Goal: Obtain resource: Obtain resource

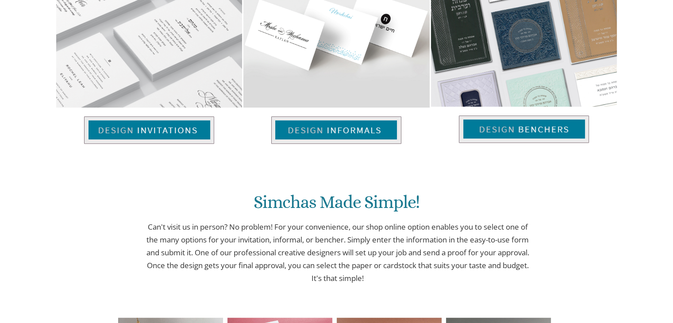
scroll to position [409, 0]
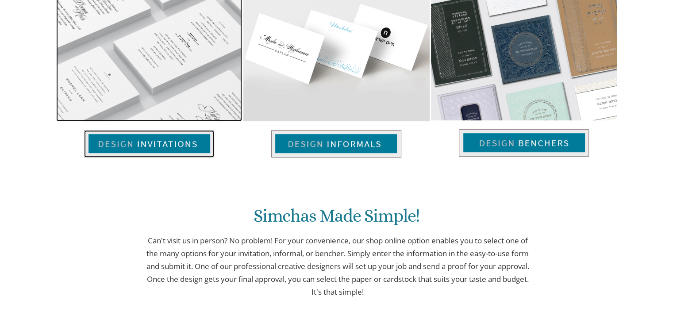
click at [186, 143] on img at bounding box center [149, 143] width 130 height 27
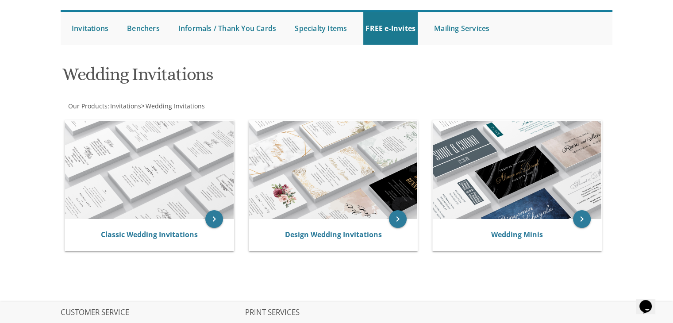
scroll to position [78, 0]
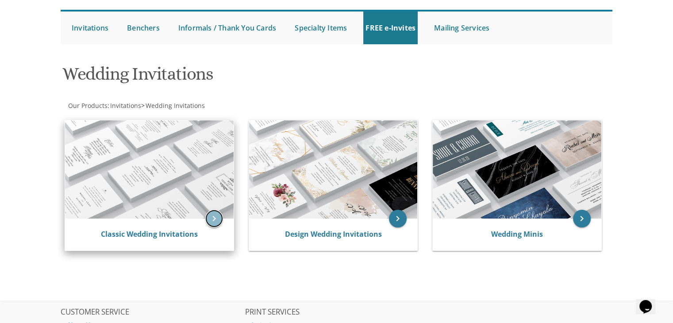
click at [210, 224] on icon "keyboard_arrow_right" at bounding box center [214, 219] width 18 height 18
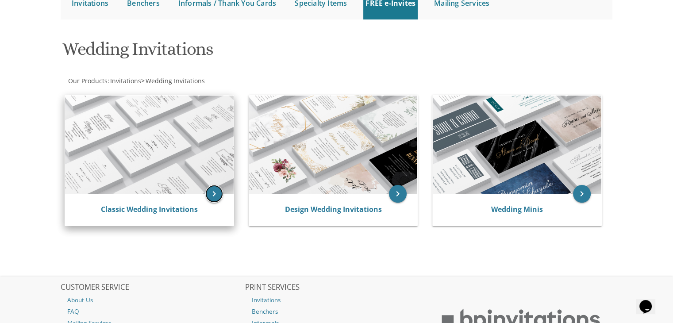
scroll to position [103, 0]
click at [186, 177] on img at bounding box center [149, 145] width 169 height 98
click at [217, 192] on icon "keyboard_arrow_right" at bounding box center [214, 194] width 18 height 18
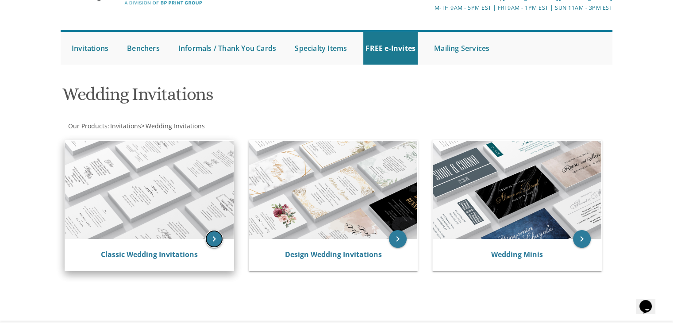
scroll to position [53, 0]
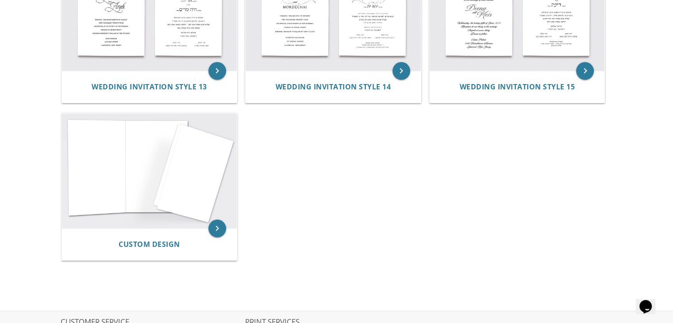
scroll to position [874, 0]
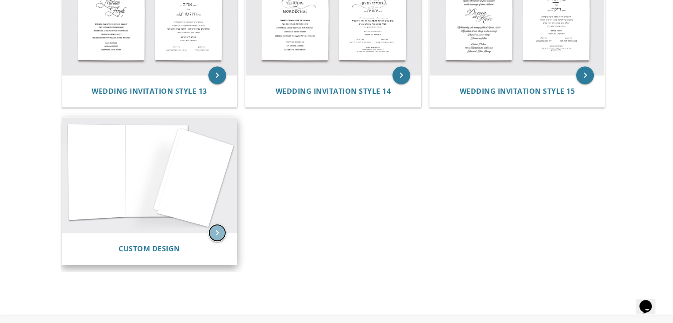
click at [217, 228] on icon "keyboard_arrow_right" at bounding box center [218, 233] width 18 height 18
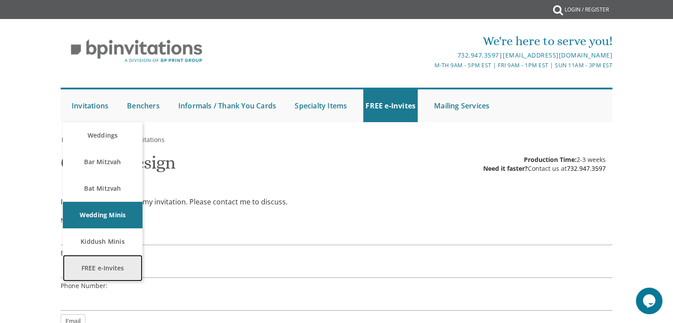
click at [102, 264] on link "FREE e-Invites" at bounding box center [103, 268] width 80 height 27
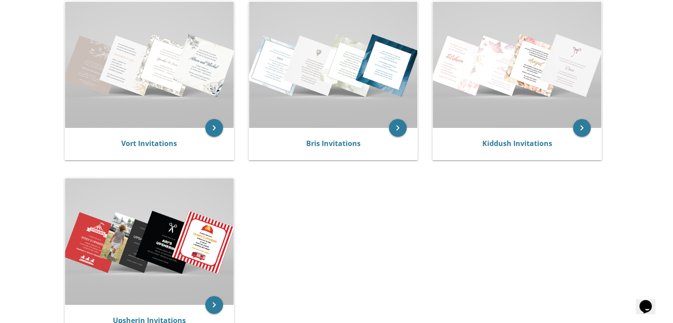
scroll to position [197, 0]
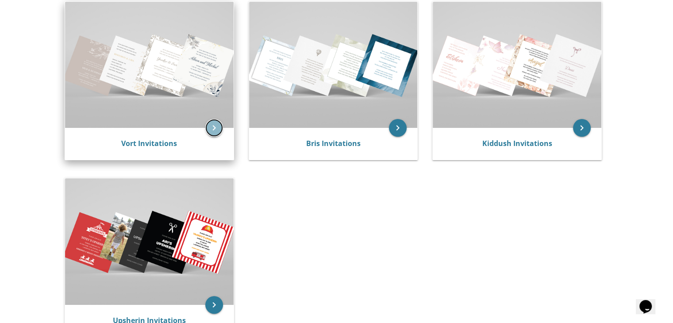
click at [213, 126] on icon "keyboard_arrow_right" at bounding box center [214, 128] width 18 height 18
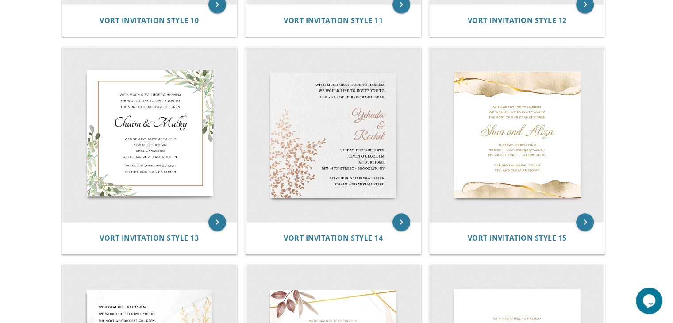
scroll to position [1026, 0]
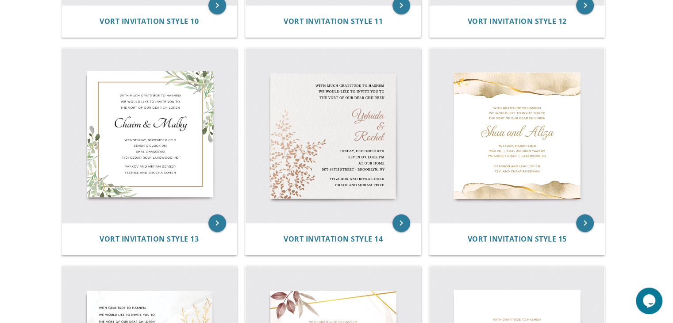
click at [301, 184] on img at bounding box center [333, 135] width 175 height 175
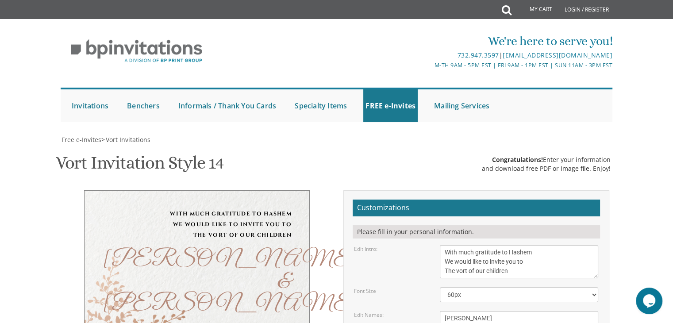
scroll to position [124, 0]
click at [465, 311] on textarea "[PERSON_NAME] & [PERSON_NAME]" at bounding box center [519, 327] width 159 height 33
click at [464, 311] on textarea "Yehuda & Rochel" at bounding box center [519, 327] width 159 height 33
type textarea "Yehuda & Shaindy"
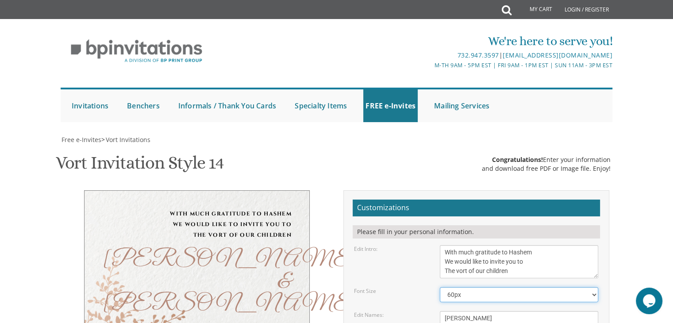
click at [503, 287] on select "40px 50px 60px 70px 80px" at bounding box center [519, 294] width 159 height 15
click at [440, 287] on select "40px 50px 60px 70px 80px" at bounding box center [519, 294] width 159 height 15
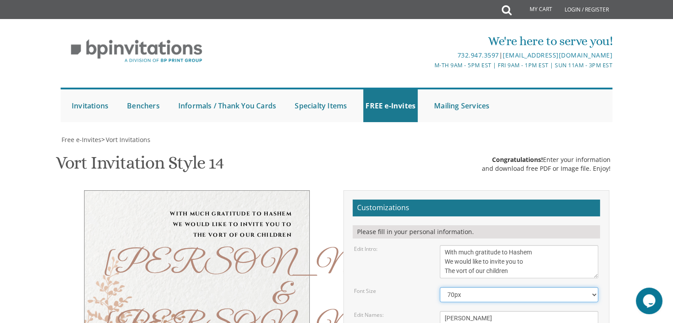
click at [492, 287] on select "40px 50px 60px 70px 80px" at bounding box center [519, 294] width 159 height 15
select select "60px"
click at [440, 287] on select "40px 50px 60px 70px 80px" at bounding box center [519, 294] width 159 height 15
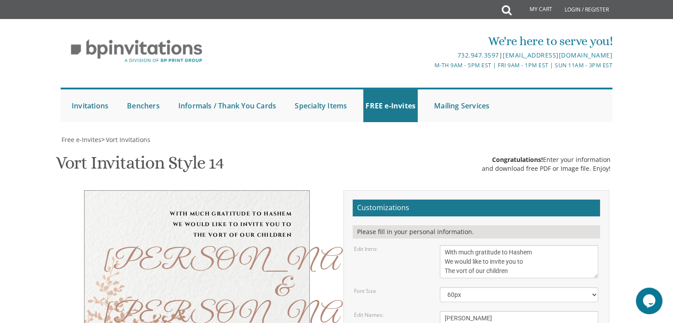
type textarea "Yitzchok and Rivka Cohen Zevie and Chana Rochel Heisler"
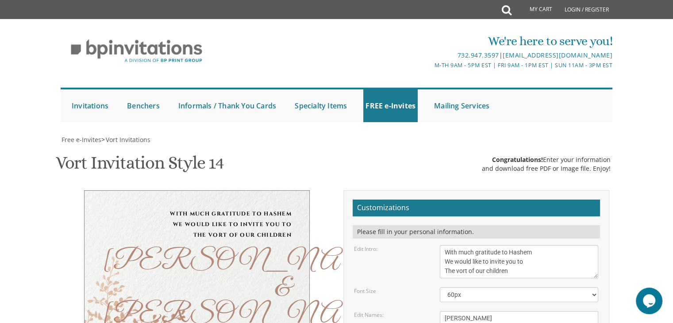
scroll to position [50, 0]
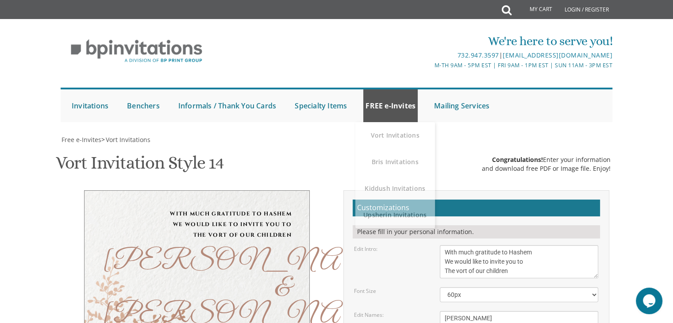
type textarea "Sunday, November 8th Seven o’clock pm at our home 1675 46th street • Brooklyn, …"
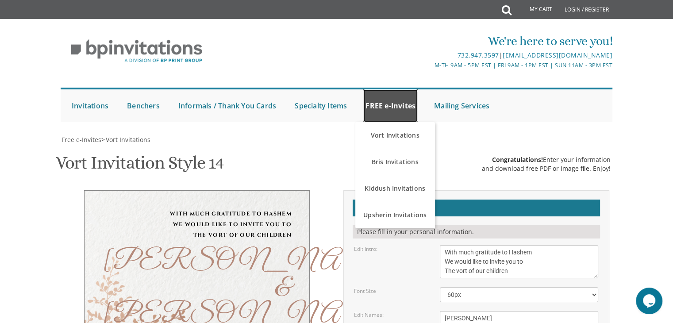
click at [408, 89] on link "FREE e-Invites" at bounding box center [391, 105] width 54 height 33
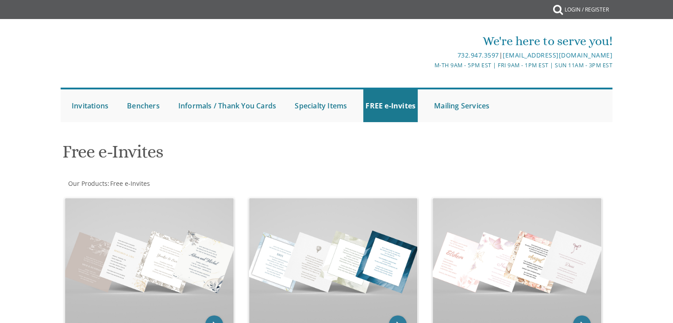
click at [391, 159] on h1 "Free e-Invites" at bounding box center [242, 155] width 361 height 26
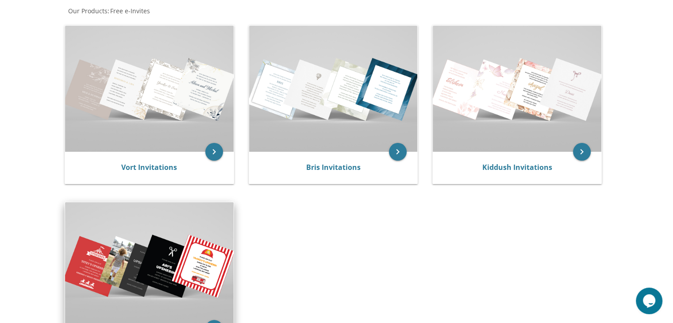
scroll to position [174, 0]
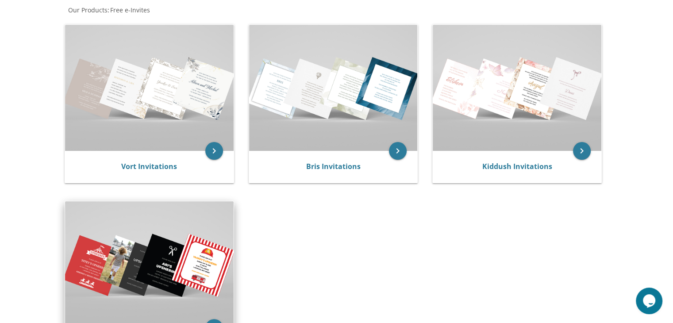
click at [198, 245] on img at bounding box center [149, 264] width 169 height 126
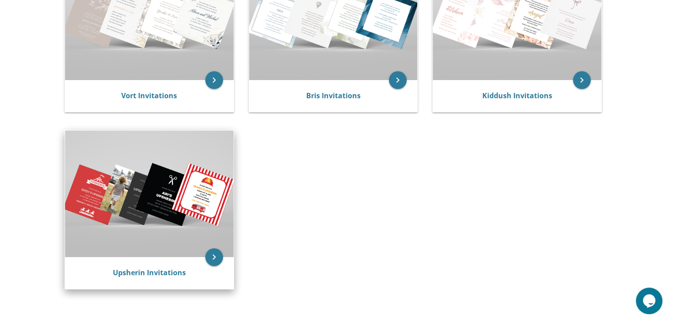
scroll to position [246, 0]
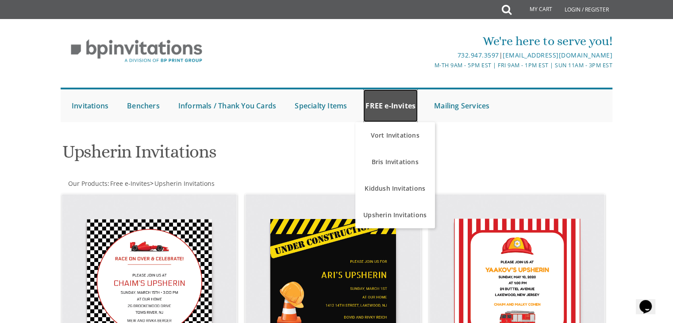
click at [379, 107] on link "FREE e-Invites" at bounding box center [391, 105] width 54 height 33
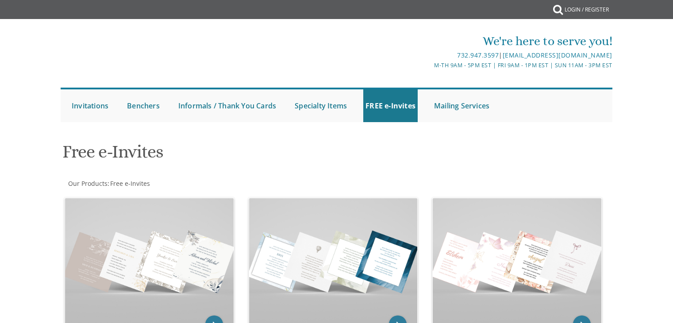
click at [380, 159] on h1 "Free e-Invites" at bounding box center [242, 155] width 361 height 26
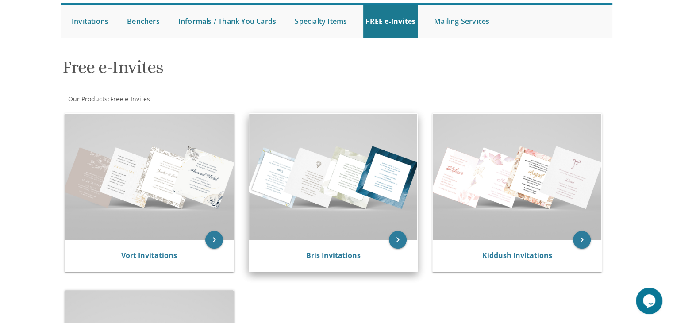
scroll to position [97, 0]
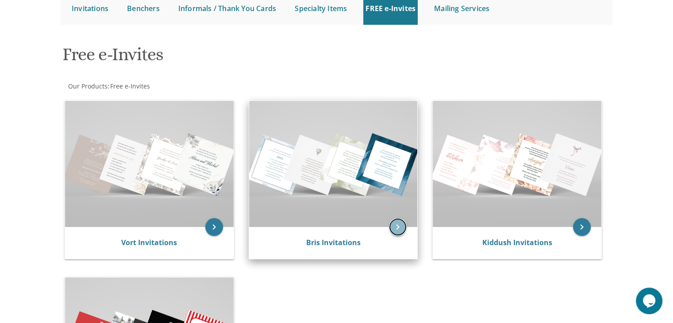
click at [398, 224] on icon "keyboard_arrow_right" at bounding box center [398, 227] width 18 height 18
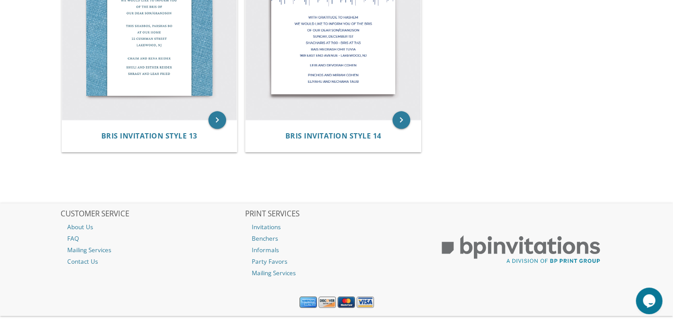
scroll to position [1137, 0]
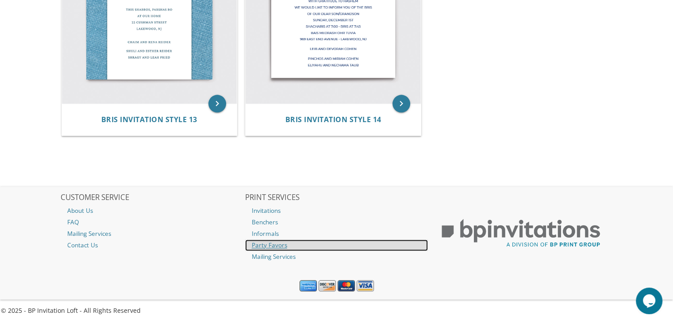
click at [348, 242] on link "Party Favors" at bounding box center [336, 246] width 183 height 12
